Goal: Check status: Check status

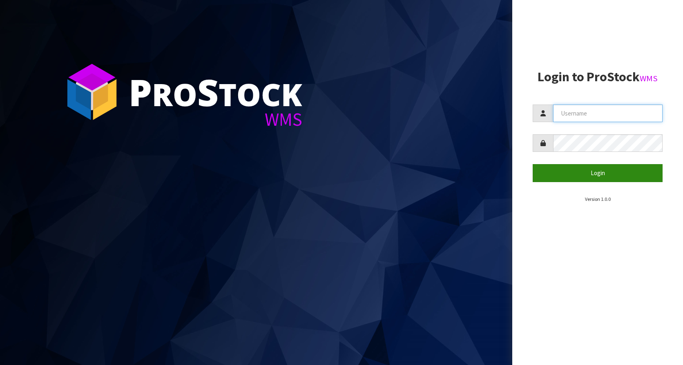
type input "KitchenAid"
click at [619, 180] on button "Login" at bounding box center [597, 173] width 130 height 18
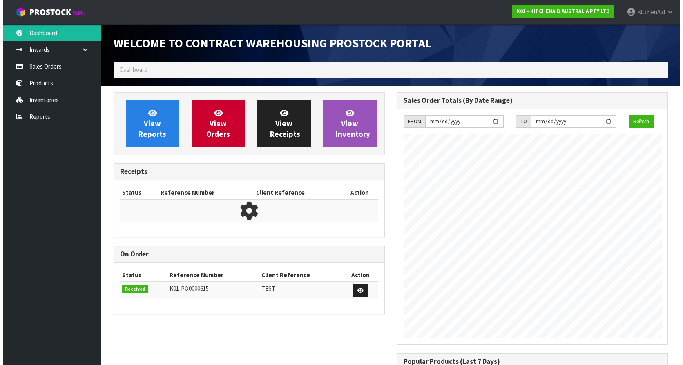
scroll to position [453, 283]
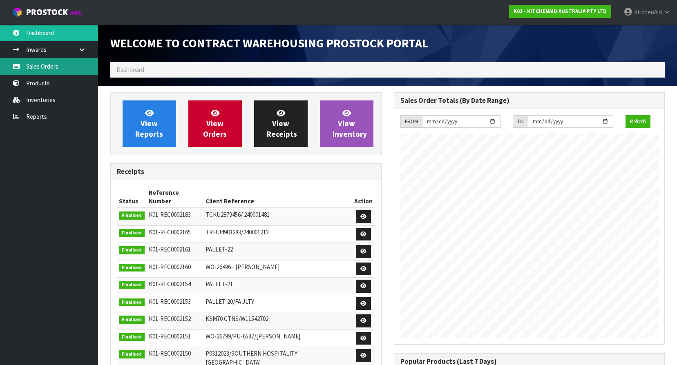
click at [62, 67] on link "Sales Orders" at bounding box center [49, 66] width 98 height 17
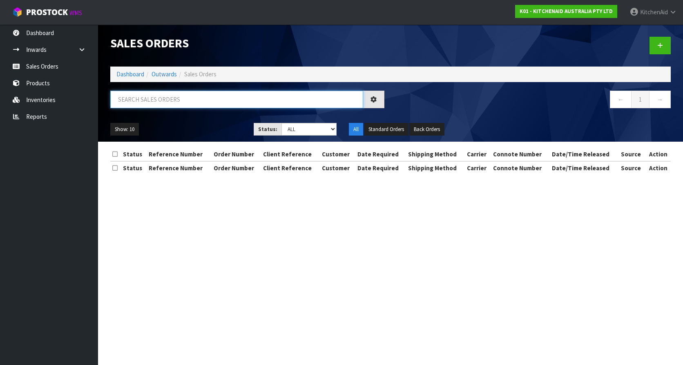
click at [190, 93] on input "text" at bounding box center [236, 100] width 253 height 18
paste input "W11519126"
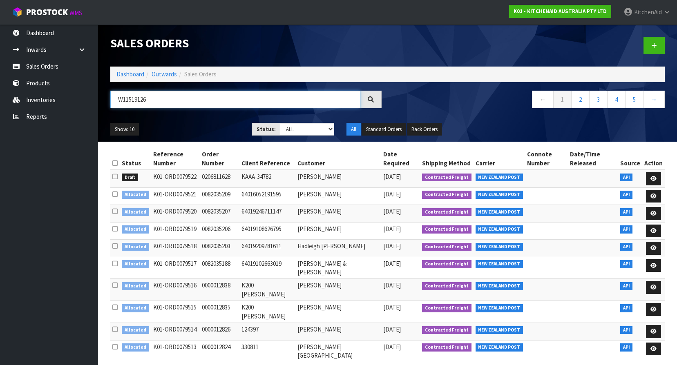
type input "W11519126"
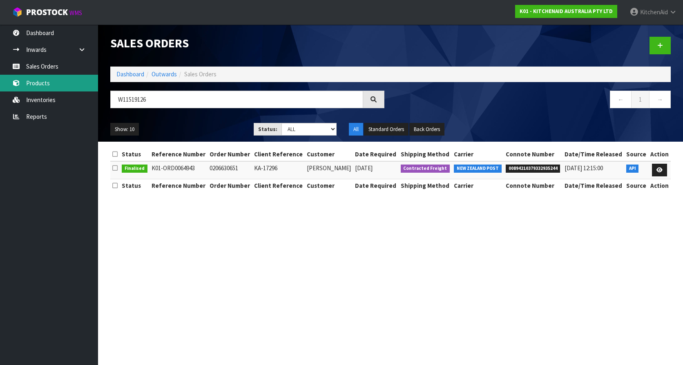
click at [51, 82] on link "Products" at bounding box center [49, 83] width 98 height 17
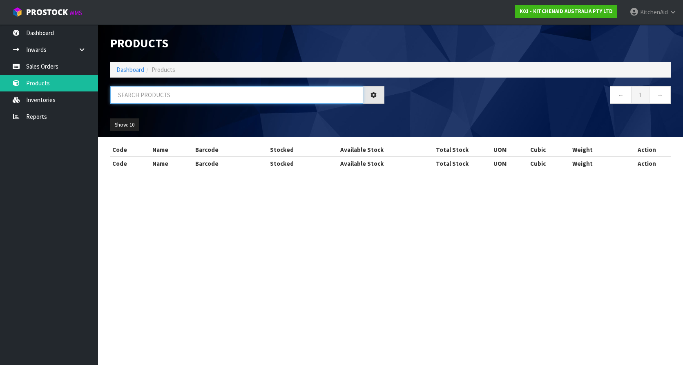
click at [203, 94] on input "text" at bounding box center [236, 95] width 253 height 18
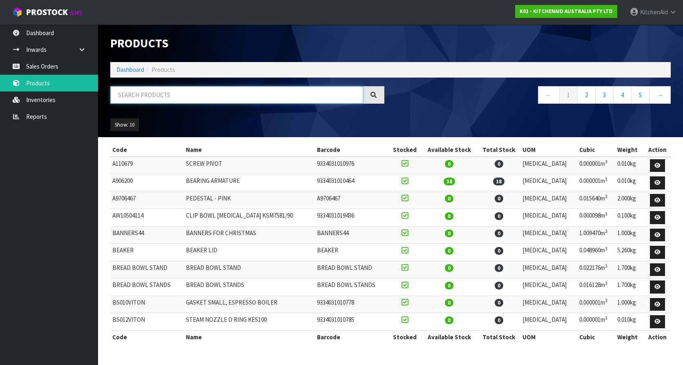
paste input "W11519126"
type input "W11519126"
